Goal: Task Accomplishment & Management: Use online tool/utility

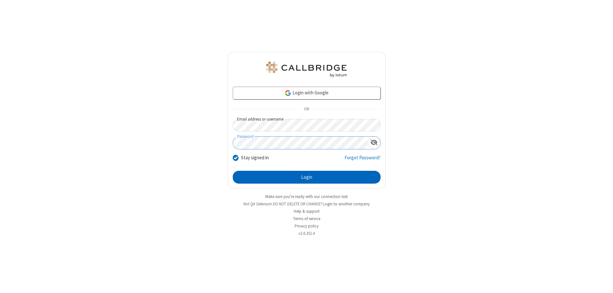
click at [307, 177] on button "Login" at bounding box center [307, 177] width 148 height 13
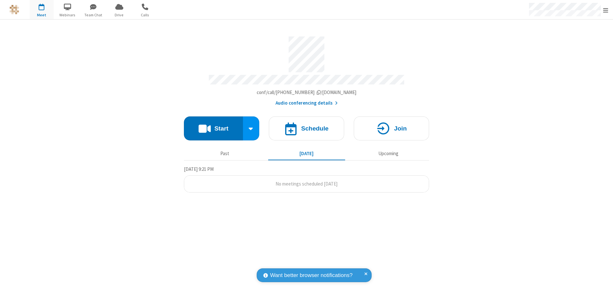
click at [213, 125] on button "Start" at bounding box center [213, 128] width 59 height 24
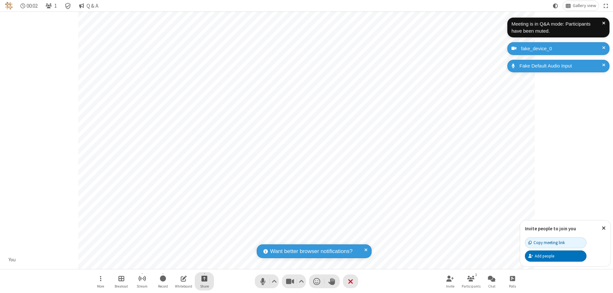
click at [204, 278] on span "Start sharing" at bounding box center [205, 278] width 6 height 8
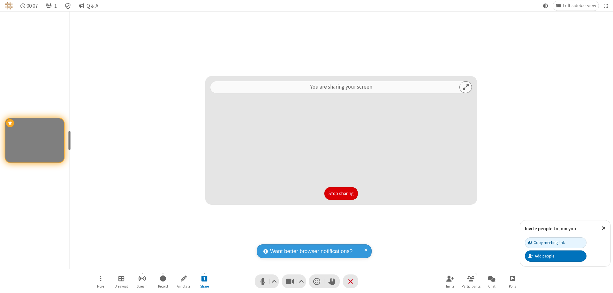
click at [341, 193] on button "Stop sharing" at bounding box center [342, 193] width 34 height 13
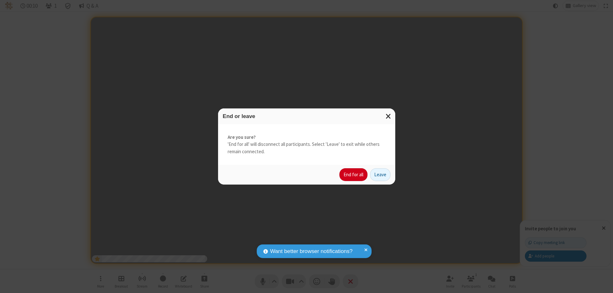
click at [354, 174] on button "End for all" at bounding box center [354, 174] width 28 height 13
